Goal: Navigation & Orientation: Find specific page/section

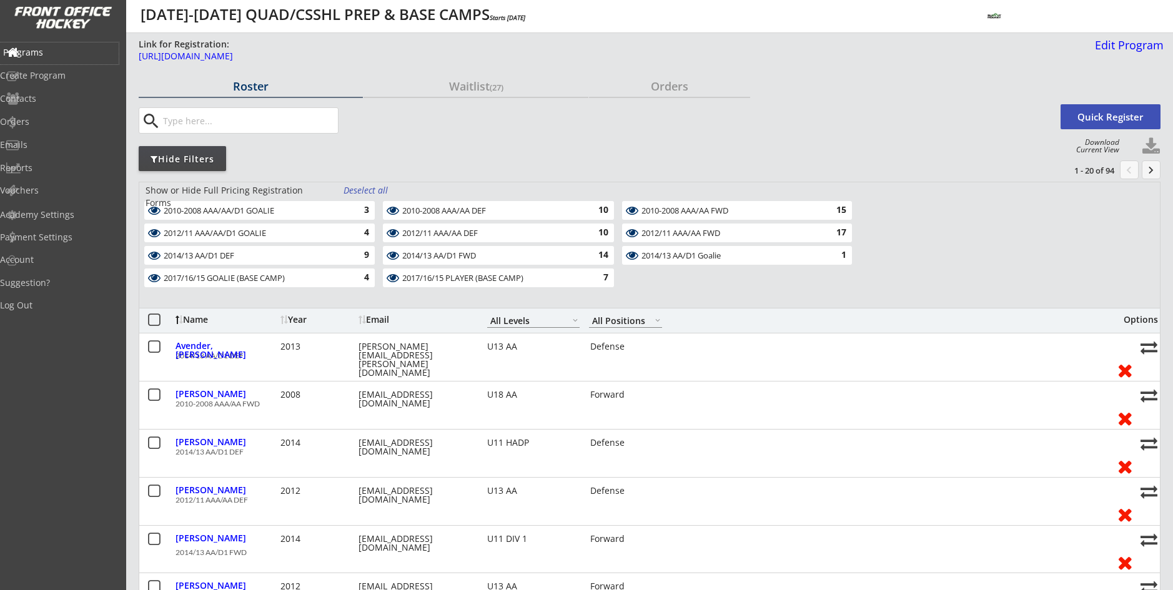
select select ""All Levels""
select select ""All Positions""
click at [76, 59] on div "Programs" at bounding box center [59, 53] width 119 height 22
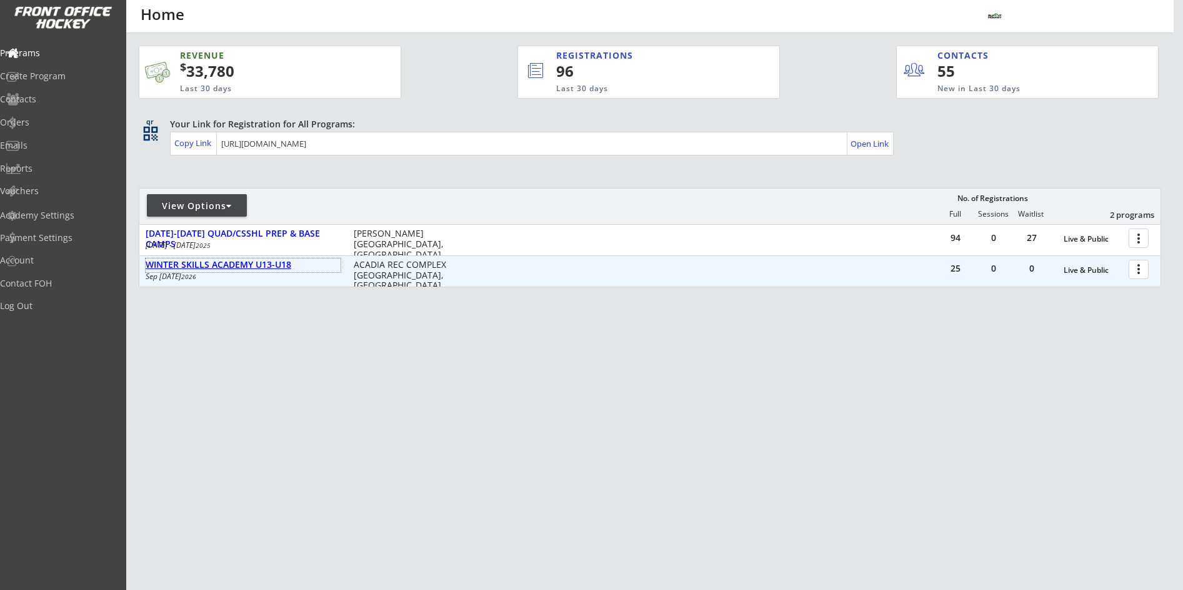
click at [274, 269] on div "WINTER SKILLS ACADEMY U13-U18" at bounding box center [243, 265] width 195 height 11
